Goal: Obtain resource: Download file/media

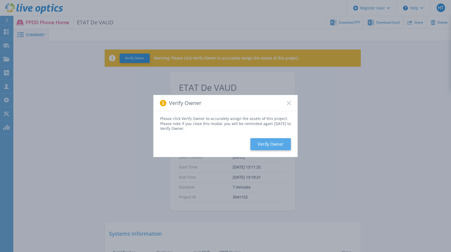
click at [271, 142] on button "Verify Owner" at bounding box center [270, 144] width 40 height 12
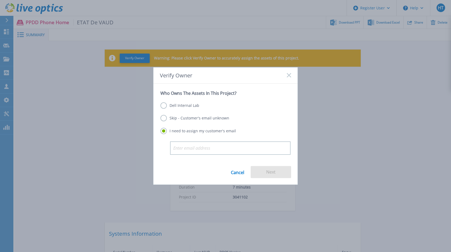
click at [163, 109] on label "Dell Internal Lab" at bounding box center [179, 105] width 39 height 6
click at [0, 0] on input "Dell Internal Lab" at bounding box center [0, 0] width 0 height 0
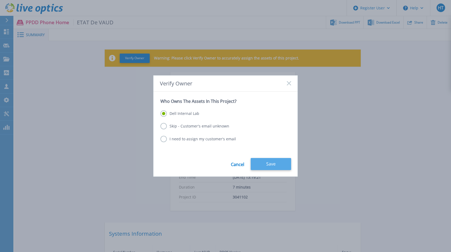
click at [274, 162] on button "Save" at bounding box center [271, 164] width 40 height 12
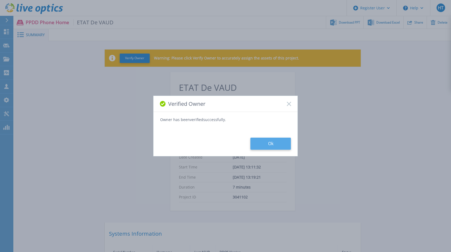
click at [283, 140] on button "Ok" at bounding box center [270, 144] width 40 height 12
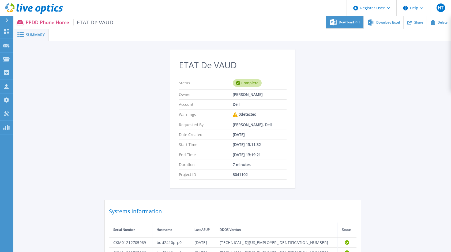
click at [348, 22] on span "Download PPT" at bounding box center [349, 22] width 21 height 3
click at [357, 64] on div "ETAT De VAUD Status Complete Owner [PERSON_NAME] Account Dell Warnings 0 detect…" at bounding box center [233, 166] width 256 height 233
click at [388, 23] on span "Download Excel" at bounding box center [388, 22] width 24 height 3
